Goal: Find specific page/section: Find specific page/section

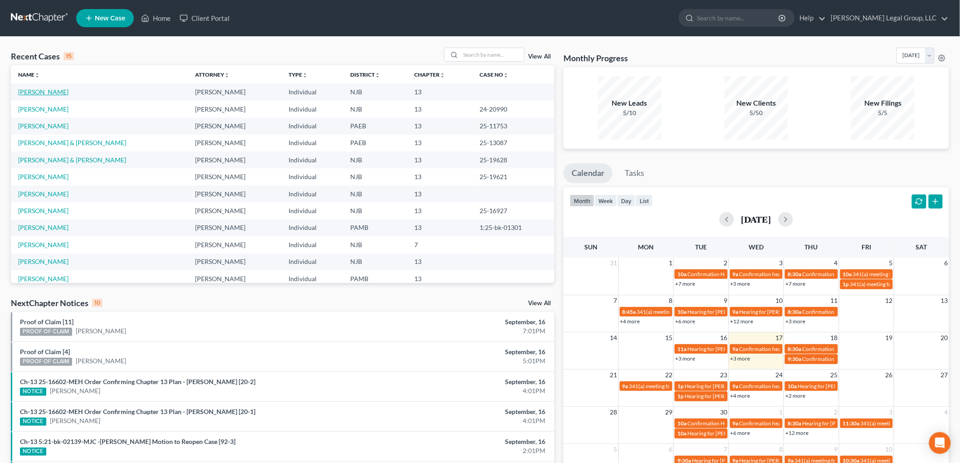
click at [49, 96] on link "[PERSON_NAME]" at bounding box center [43, 92] width 50 height 8
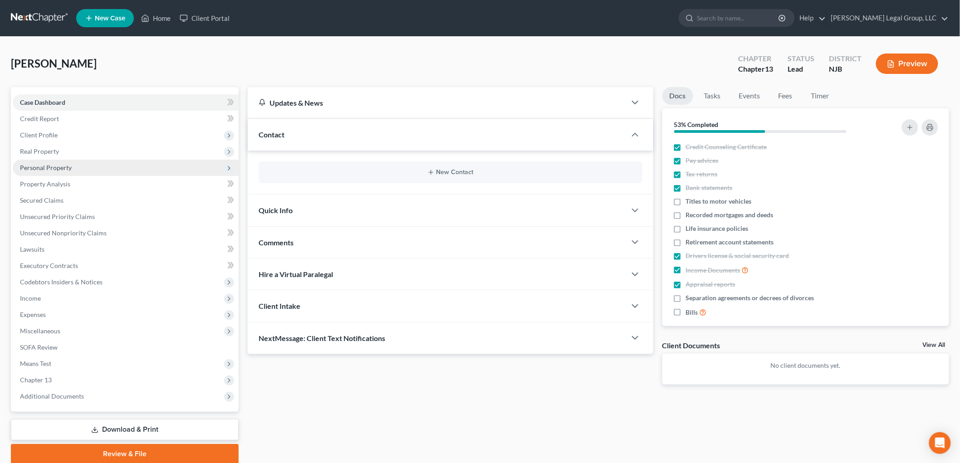
click at [57, 164] on span "Personal Property" at bounding box center [46, 168] width 52 height 8
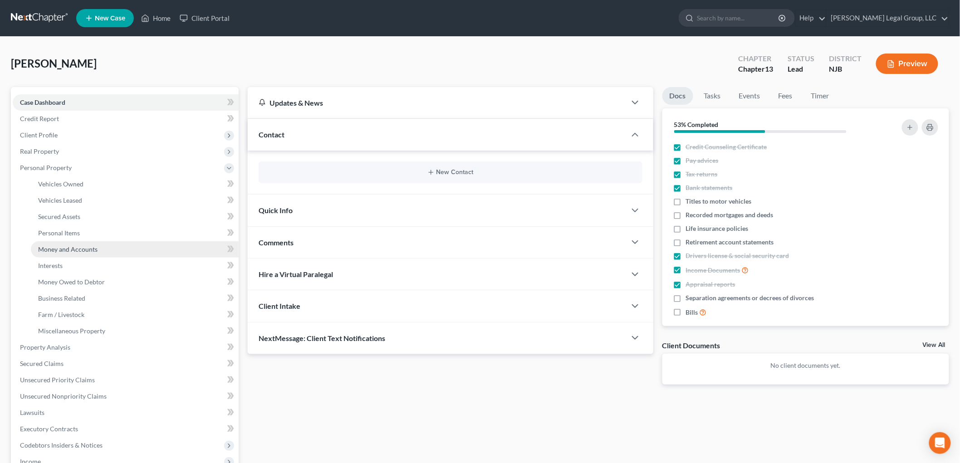
click at [73, 236] on span "Money and Accounts" at bounding box center [67, 249] width 59 height 8
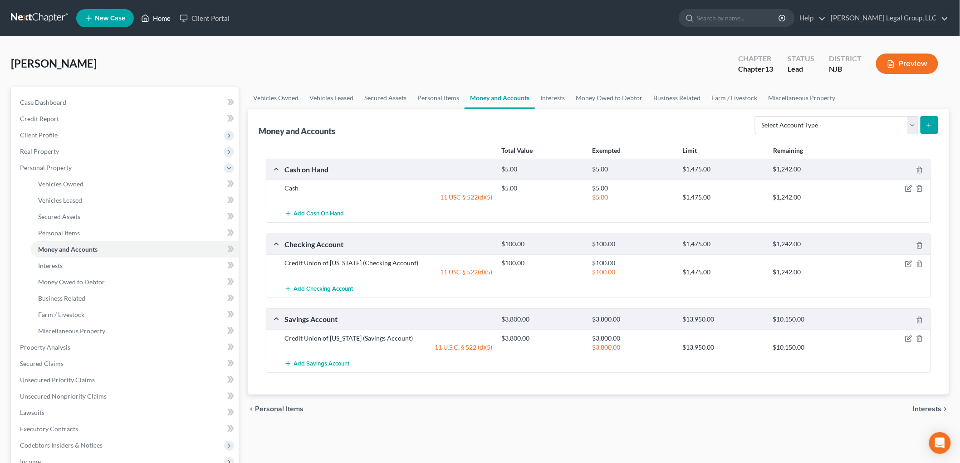
click at [153, 18] on link "Home" at bounding box center [155, 18] width 39 height 16
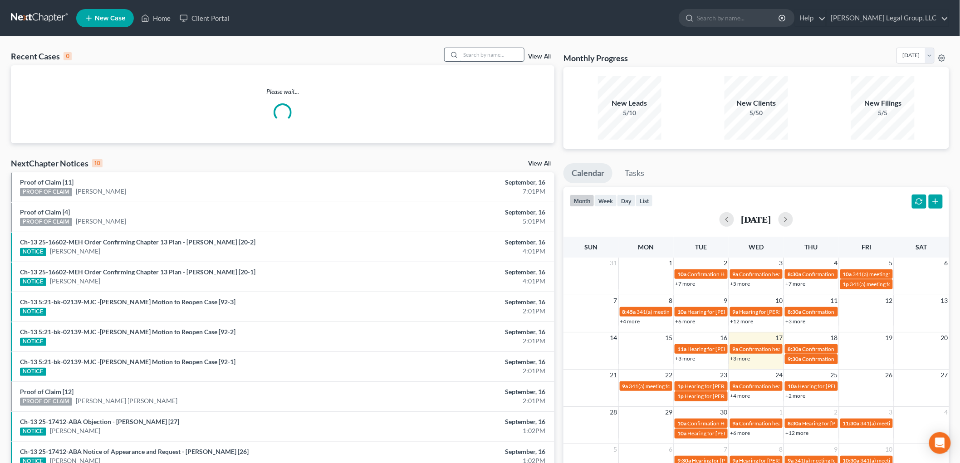
click at [477, 51] on input "search" at bounding box center [491, 54] width 63 height 13
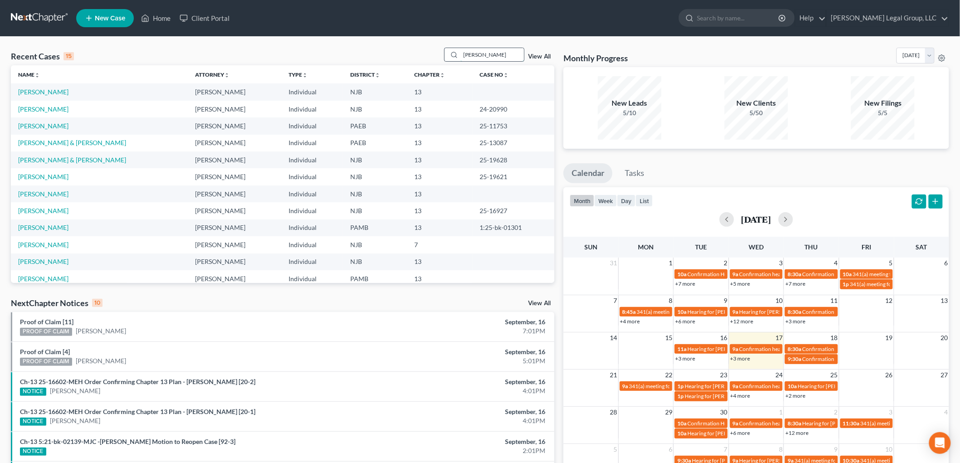
type input "[PERSON_NAME]"
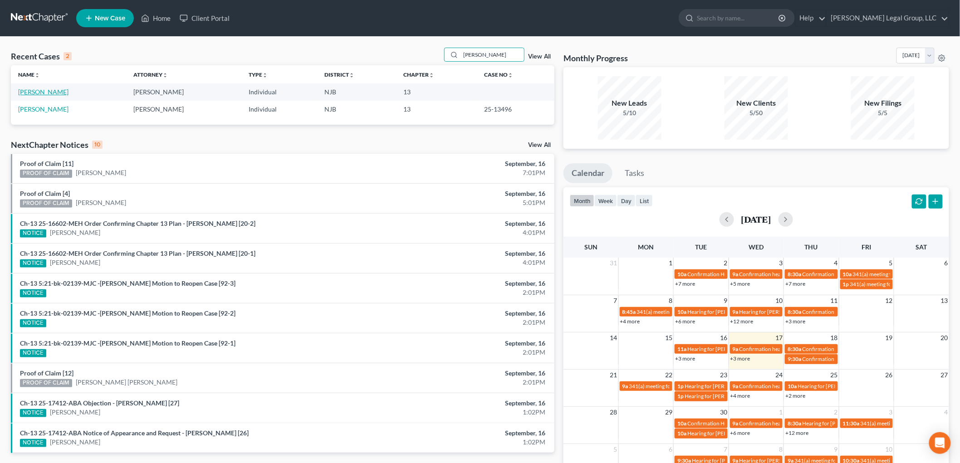
click at [60, 91] on link "[PERSON_NAME]" at bounding box center [43, 92] width 50 height 8
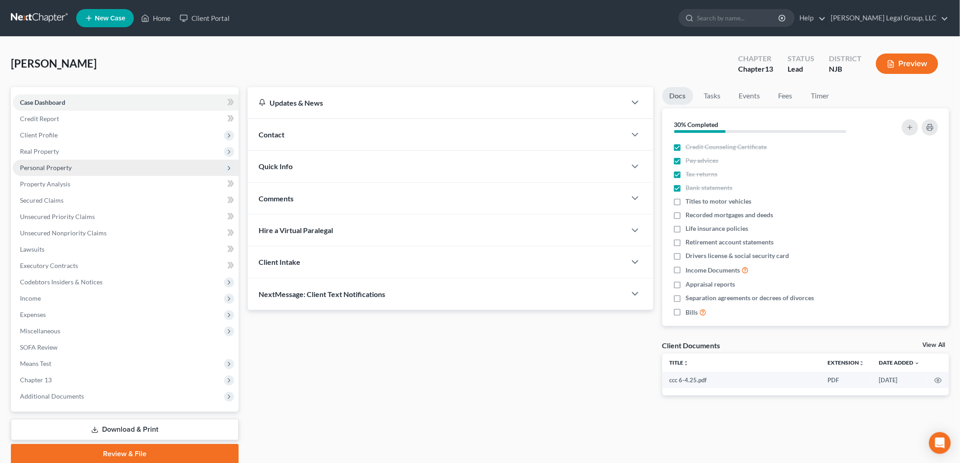
click at [65, 165] on span "Personal Property" at bounding box center [46, 168] width 52 height 8
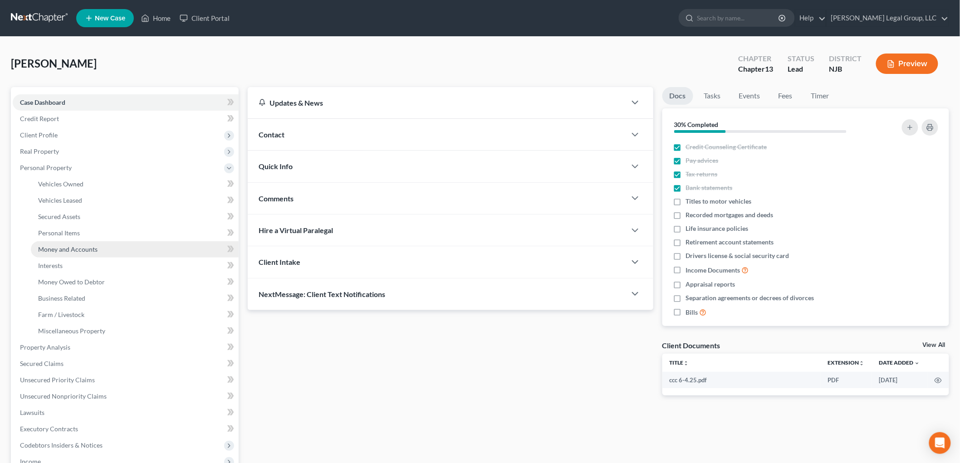
click at [88, 236] on span "Money and Accounts" at bounding box center [67, 249] width 59 height 8
